Goal: Information Seeking & Learning: Learn about a topic

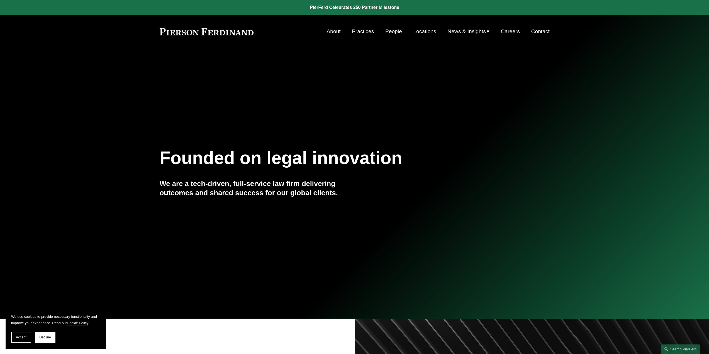
click at [393, 30] on link "People" at bounding box center [394, 31] width 17 height 11
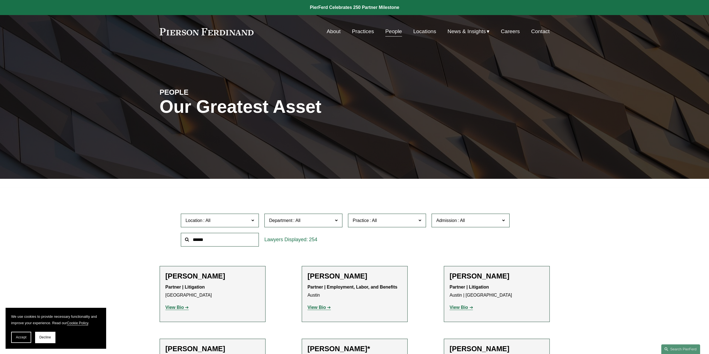
click at [235, 238] on input "text" at bounding box center [220, 240] width 78 height 14
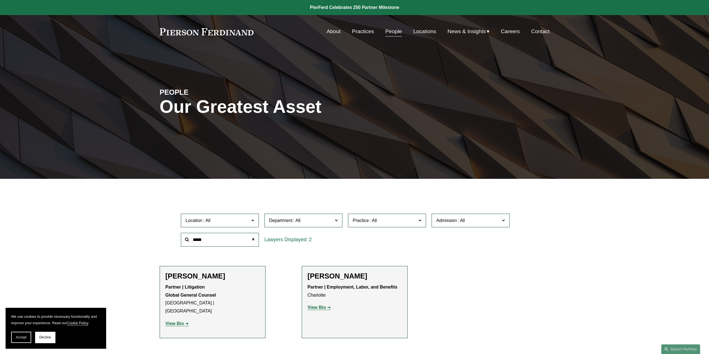
type input "****"
click at [316, 304] on p "View Bio" at bounding box center [355, 308] width 94 height 8
click at [318, 309] on strong "View Bio" at bounding box center [317, 307] width 18 height 5
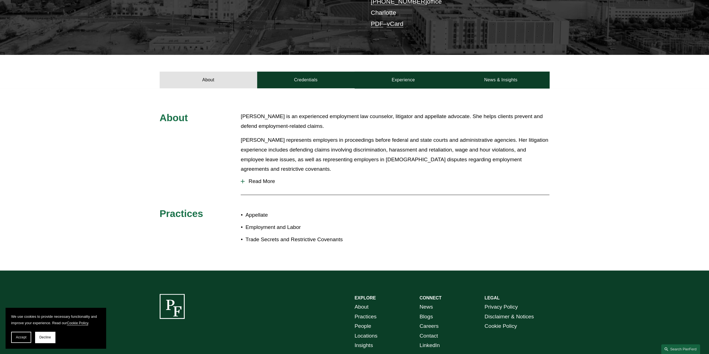
scroll to position [195, 0]
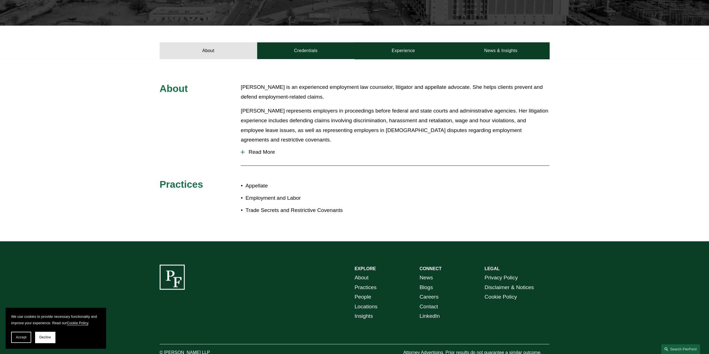
click at [257, 149] on span "Read More" at bounding box center [397, 152] width 305 height 6
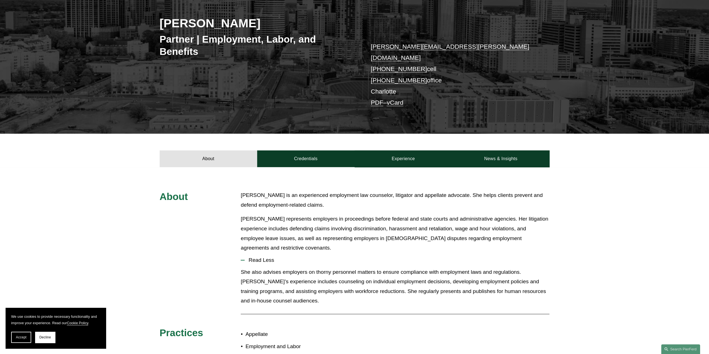
scroll to position [0, 0]
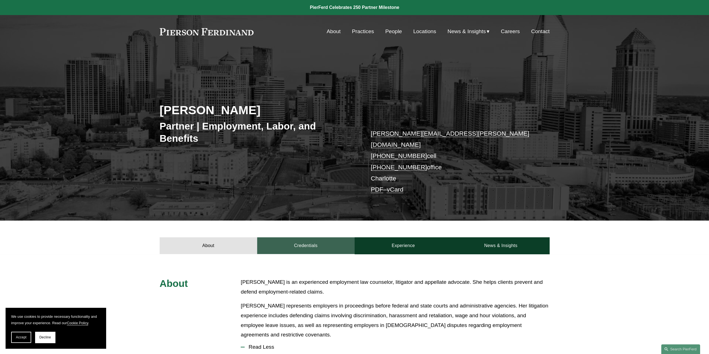
click at [320, 238] on link "Credentials" at bounding box center [306, 246] width 98 height 17
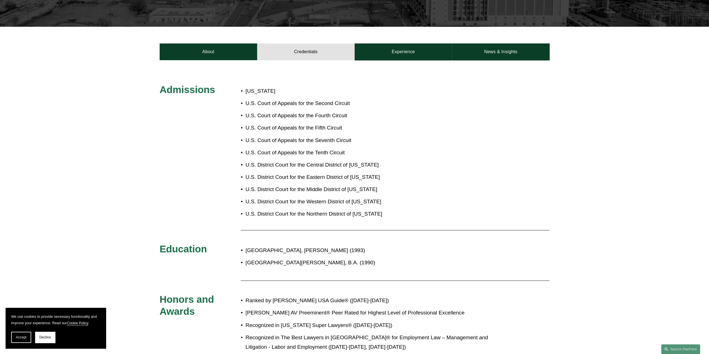
scroll to position [279, 0]
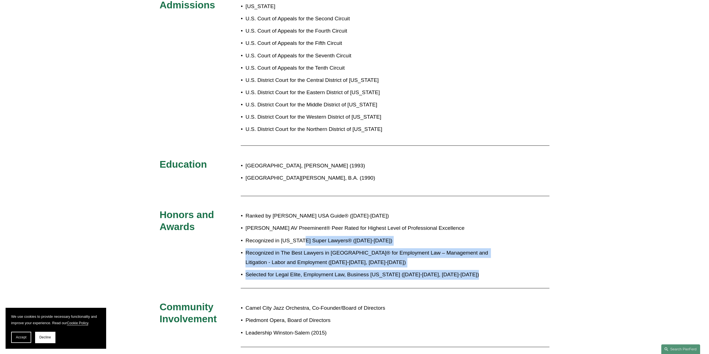
drag, startPoint x: 301, startPoint y: 226, endPoint x: 439, endPoint y: 283, distance: 149.2
click at [438, 281] on div "Admissions North Carolina U.S. Court of Appeals for the Second Circuit U.S. Cou…" at bounding box center [354, 204] width 709 height 411
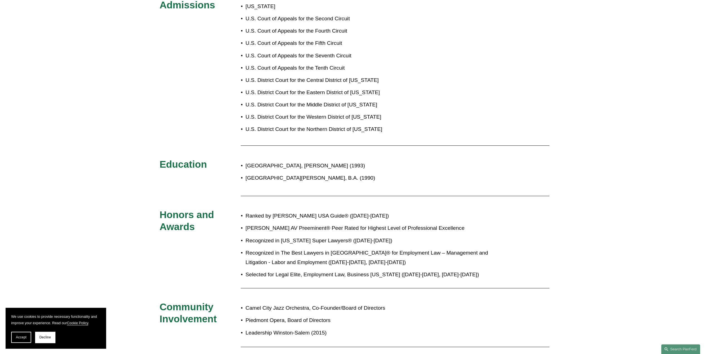
click at [467, 306] on ul "Camel City Jazz Orchestra, Co-Founder/Board of Directors Piedmont Opera, Board …" at bounding box center [371, 321] width 260 height 34
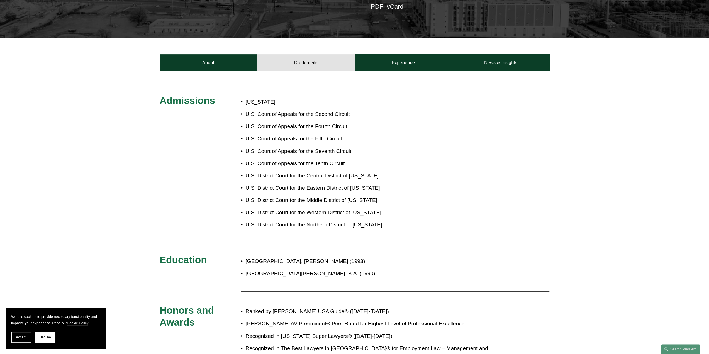
scroll to position [112, 0]
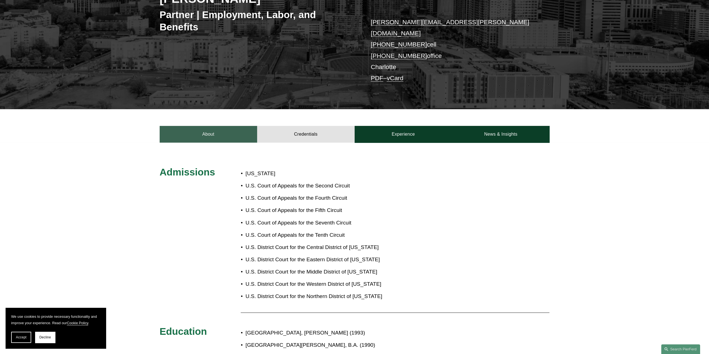
click at [190, 126] on link "About" at bounding box center [209, 134] width 98 height 17
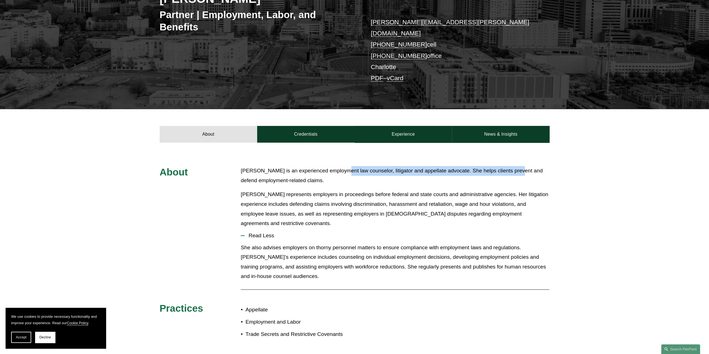
drag, startPoint x: 334, startPoint y: 164, endPoint x: 510, endPoint y: 151, distance: 176.1
click at [510, 151] on div "About Jill is an experienced employment law counselor, litigator and appellate …" at bounding box center [354, 254] width 709 height 223
click at [421, 126] on link "Experience" at bounding box center [404, 134] width 98 height 17
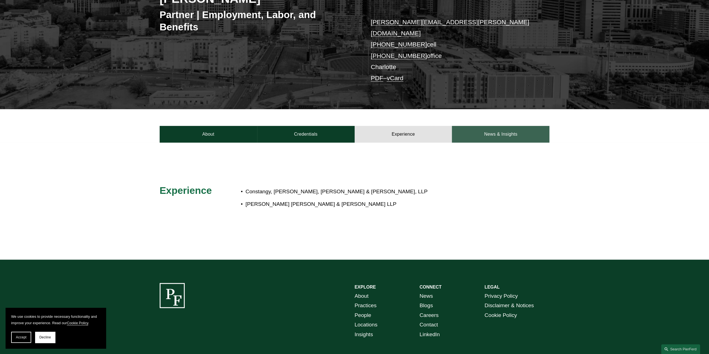
click at [508, 126] on link "News & Insights" at bounding box center [501, 134] width 98 height 17
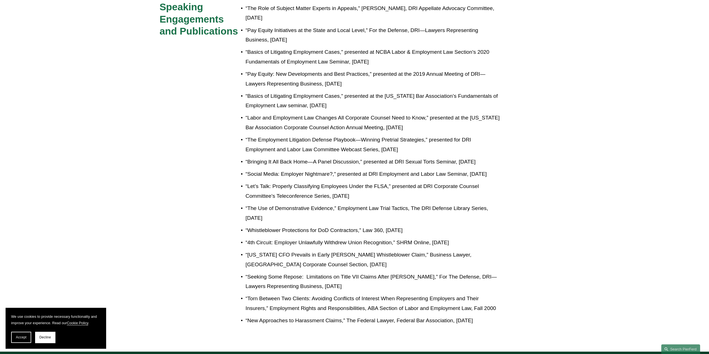
scroll to position [362, 0]
